Goal: Task Accomplishment & Management: Use online tool/utility

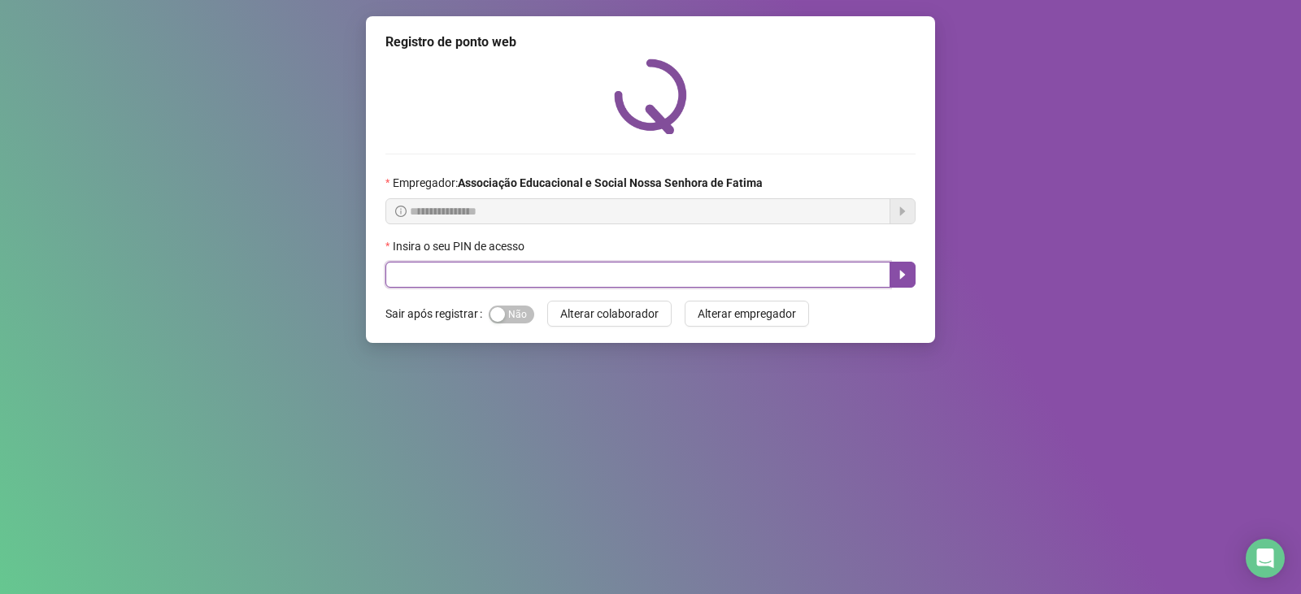
click at [476, 270] on input "text" at bounding box center [637, 275] width 505 height 26
type input "***"
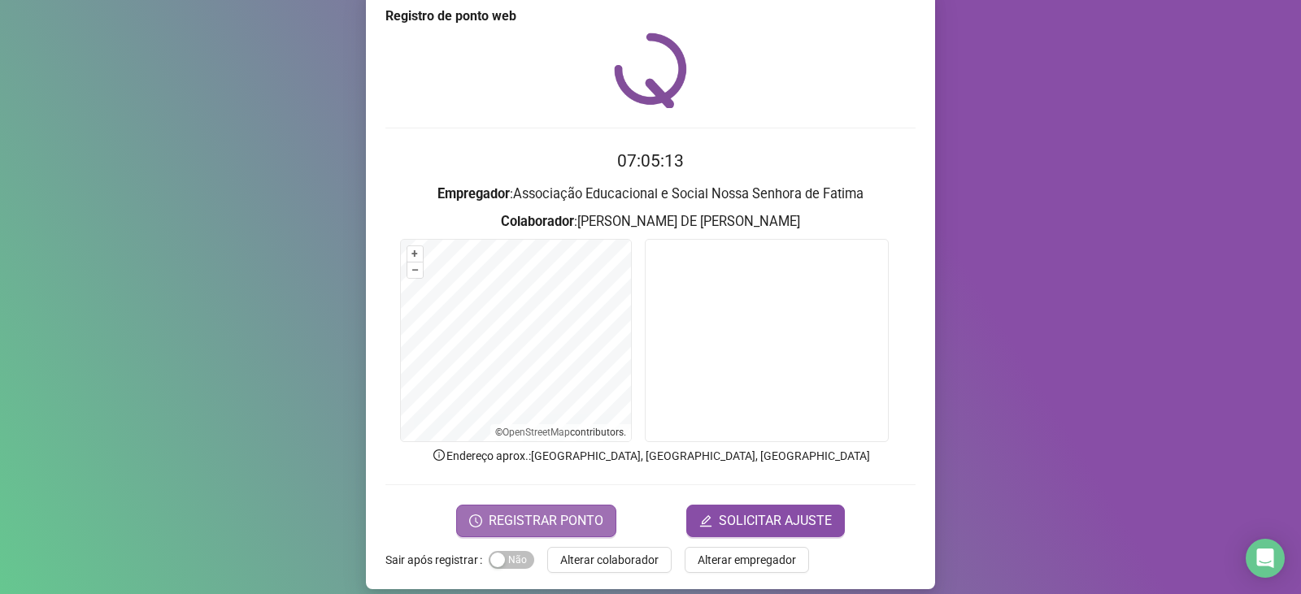
scroll to position [41, 0]
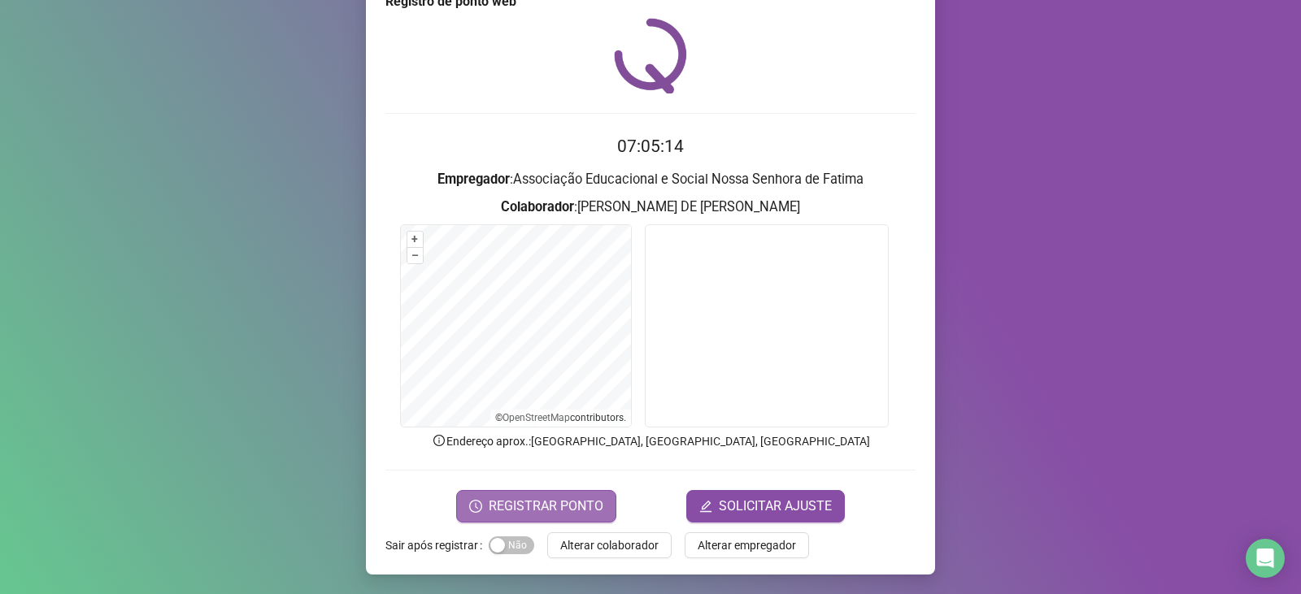
click at [552, 506] on span "REGISTRAR PONTO" at bounding box center [546, 507] width 115 height 20
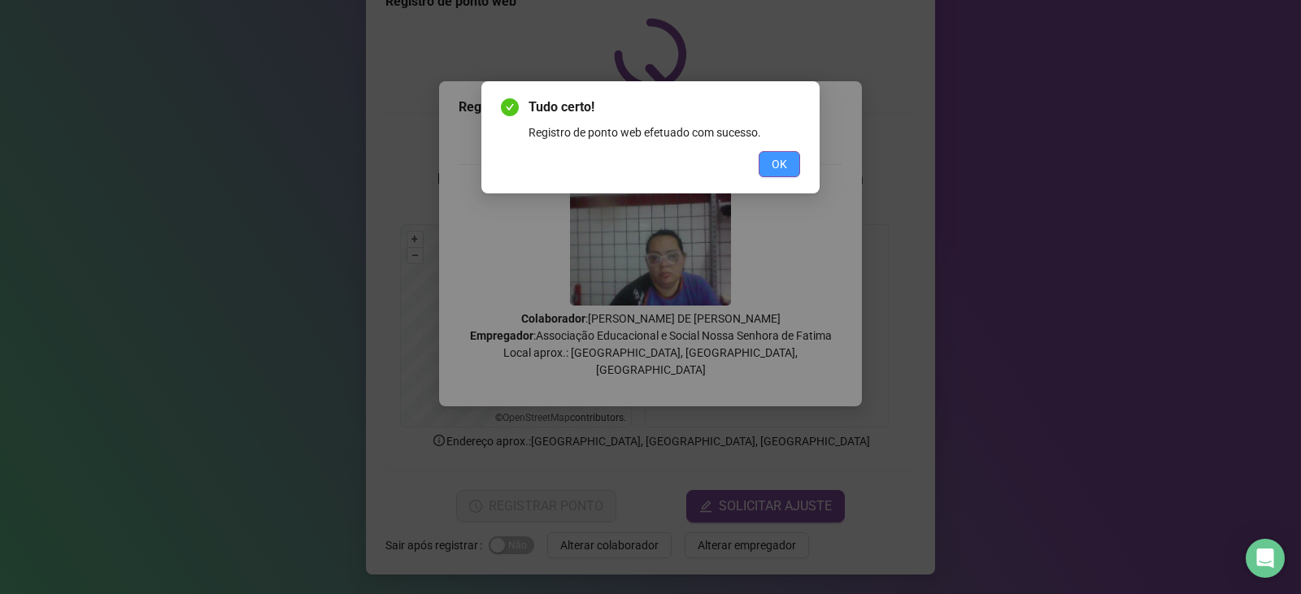
click at [785, 157] on span "OK" at bounding box center [779, 164] width 15 height 18
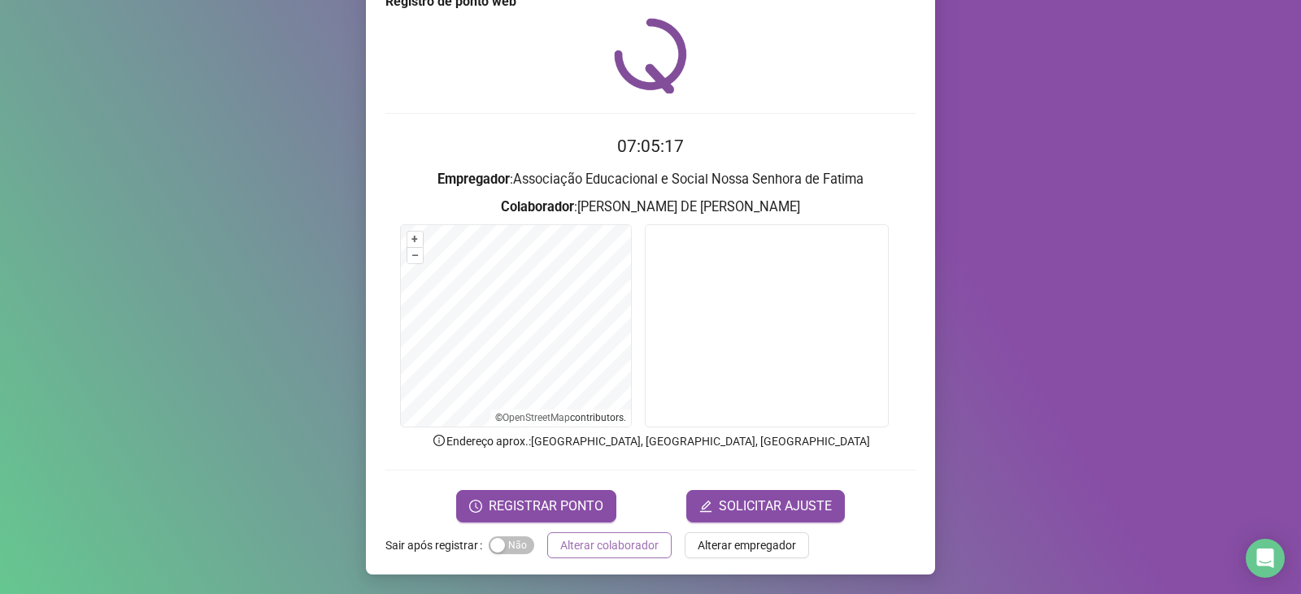
click at [594, 546] on span "Alterar colaborador" at bounding box center [609, 546] width 98 height 18
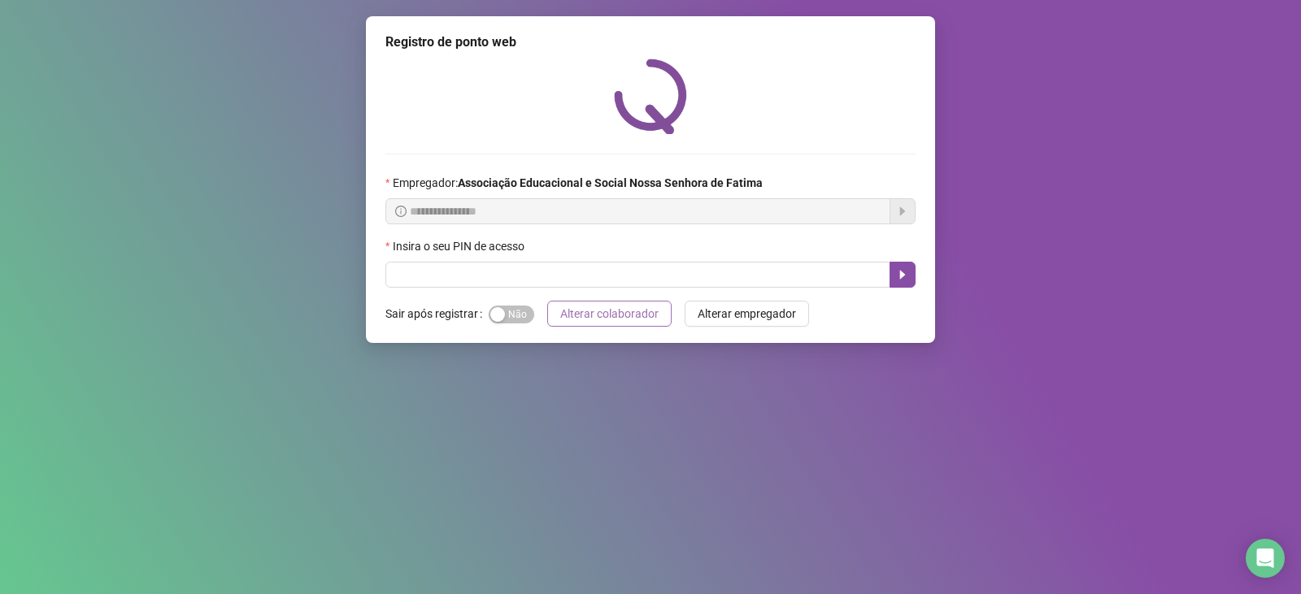
scroll to position [0, 0]
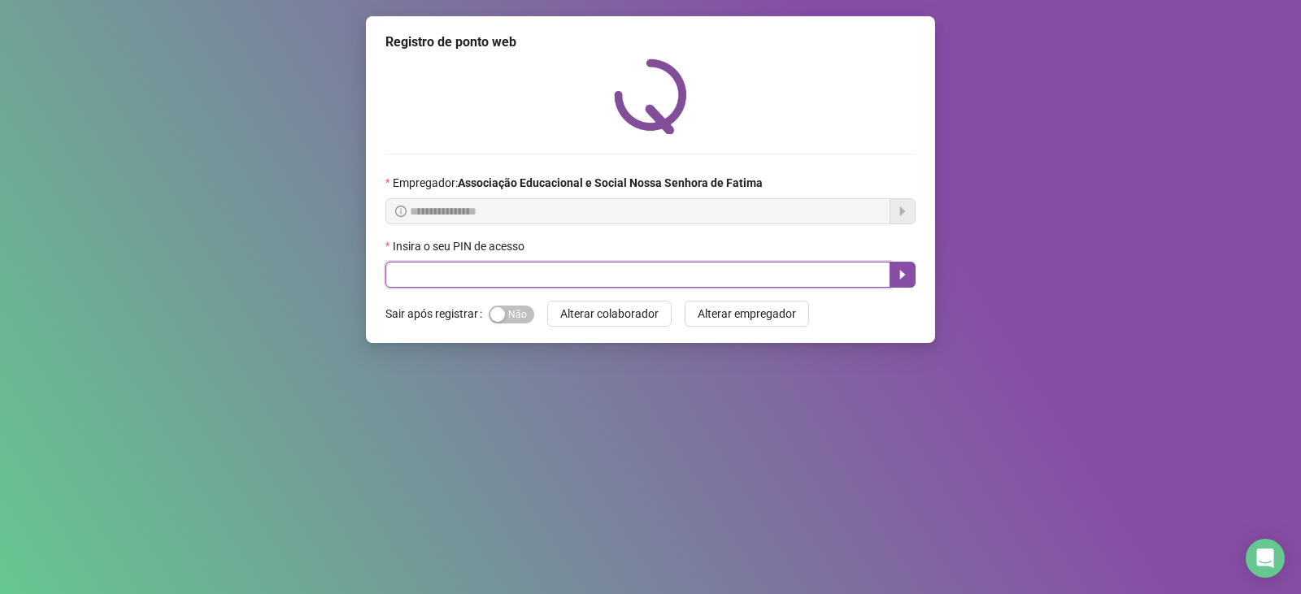
click at [489, 268] on input "text" at bounding box center [637, 275] width 505 height 26
type input "***"
click at [905, 264] on button "button" at bounding box center [903, 275] width 26 height 26
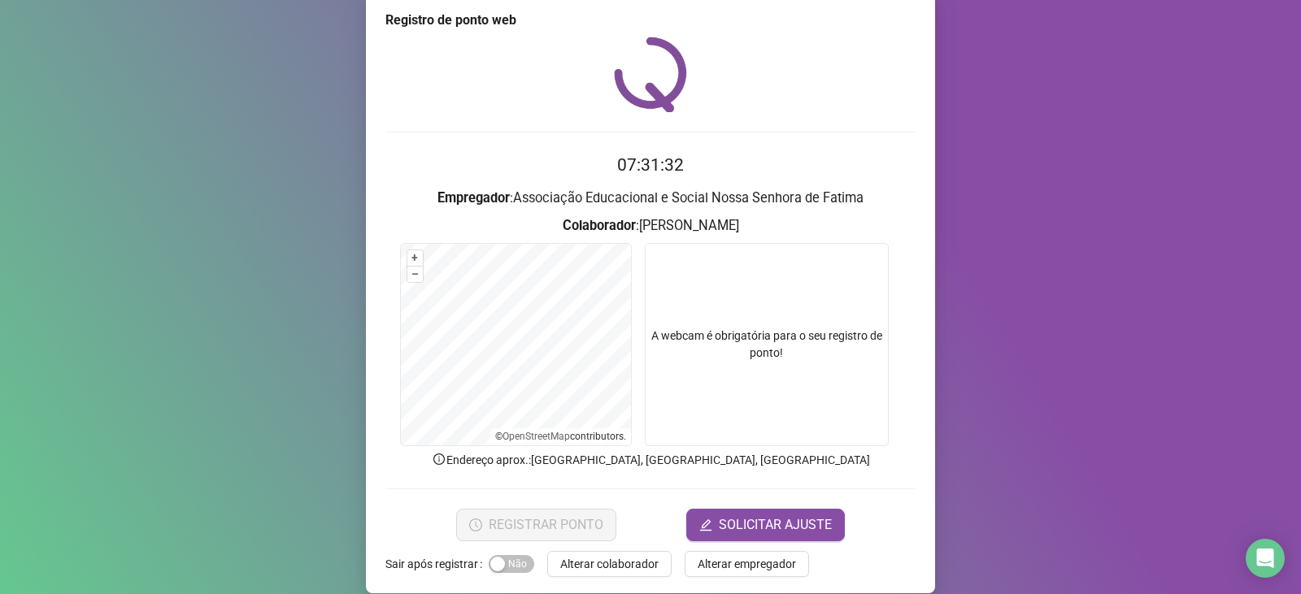
scroll to position [41, 0]
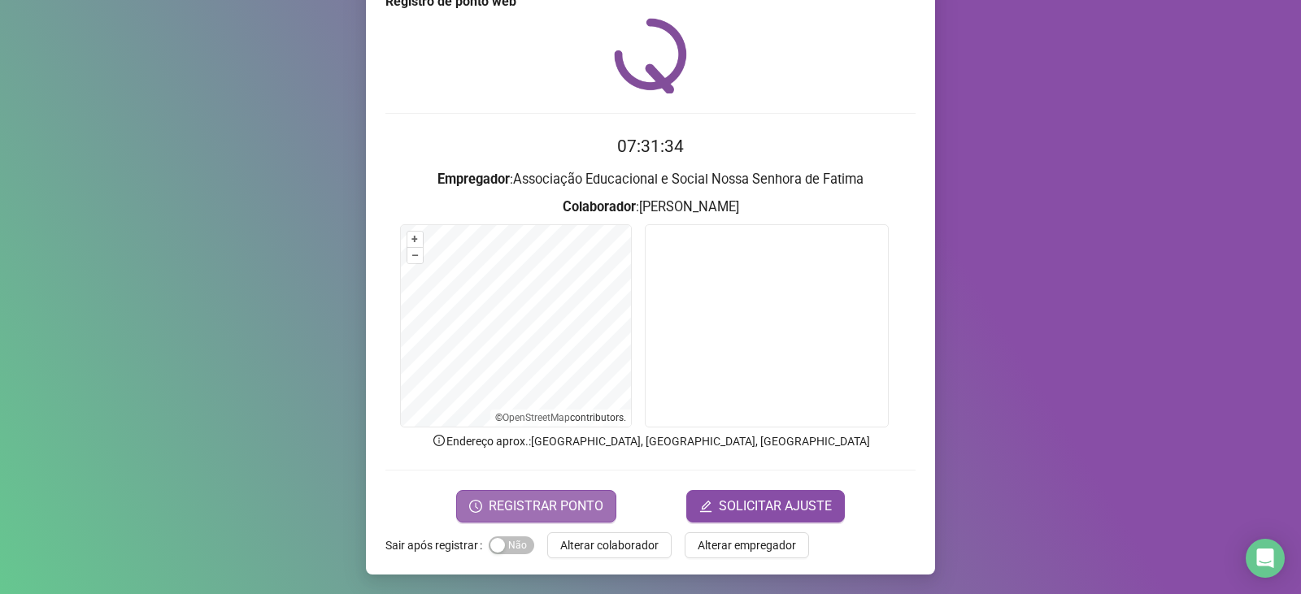
click at [564, 497] on span "REGISTRAR PONTO" at bounding box center [546, 507] width 115 height 20
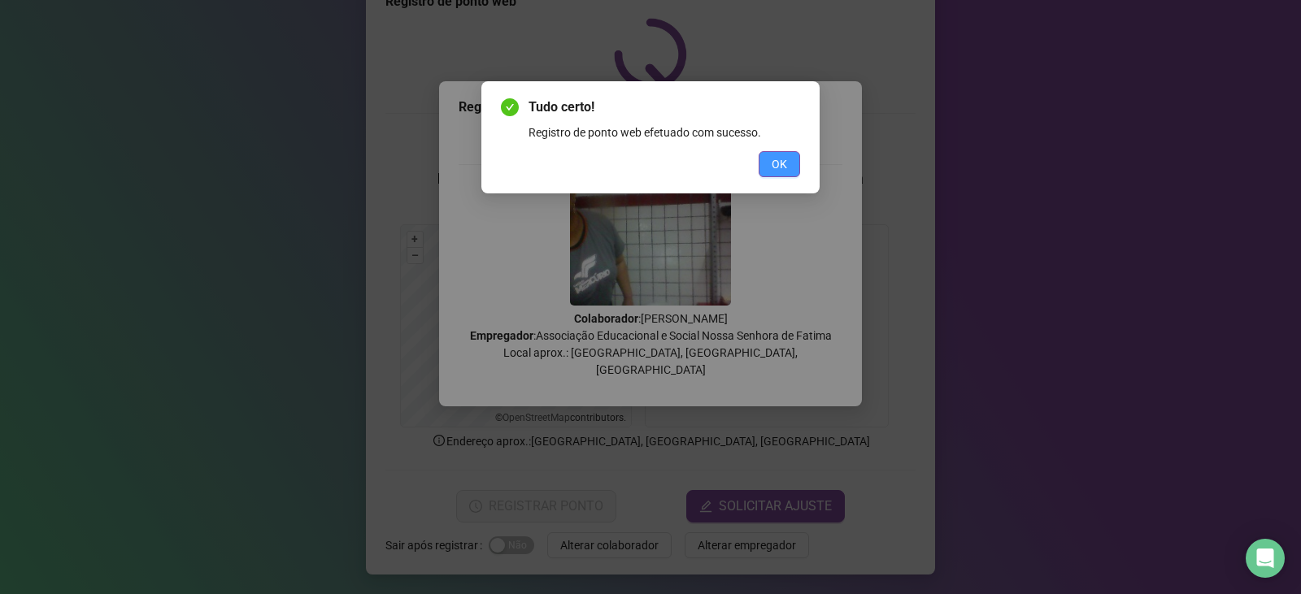
click at [769, 163] on button "OK" at bounding box center [779, 164] width 41 height 26
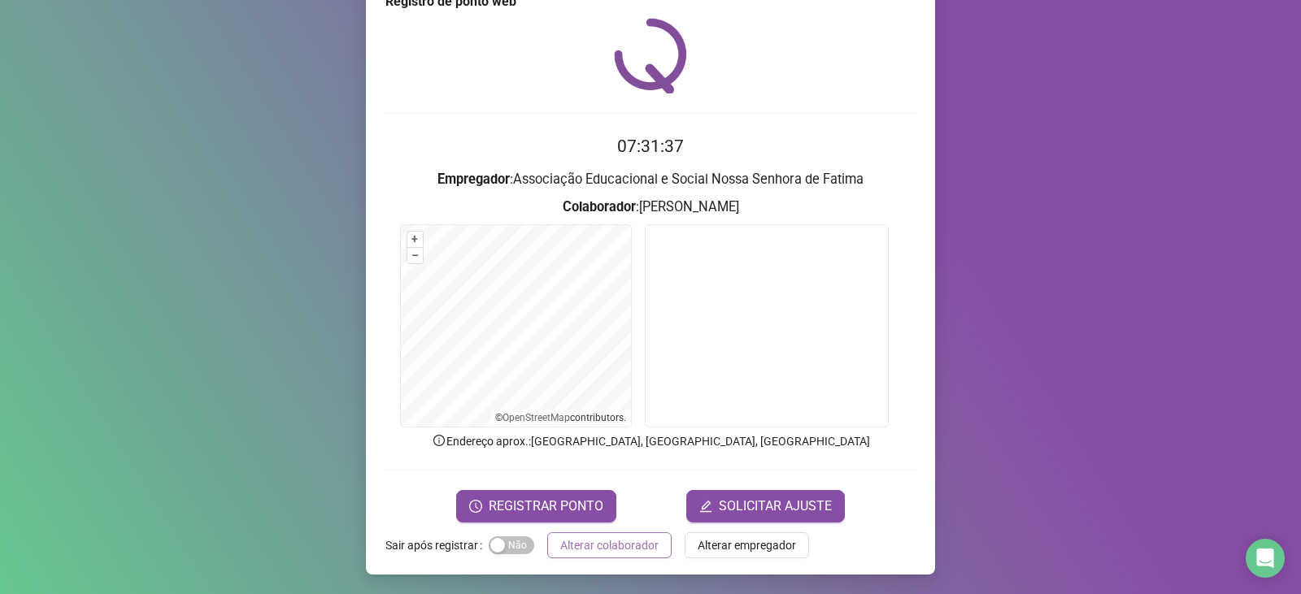
click at [621, 543] on span "Alterar colaborador" at bounding box center [609, 546] width 98 height 18
